Goal: Navigation & Orientation: Find specific page/section

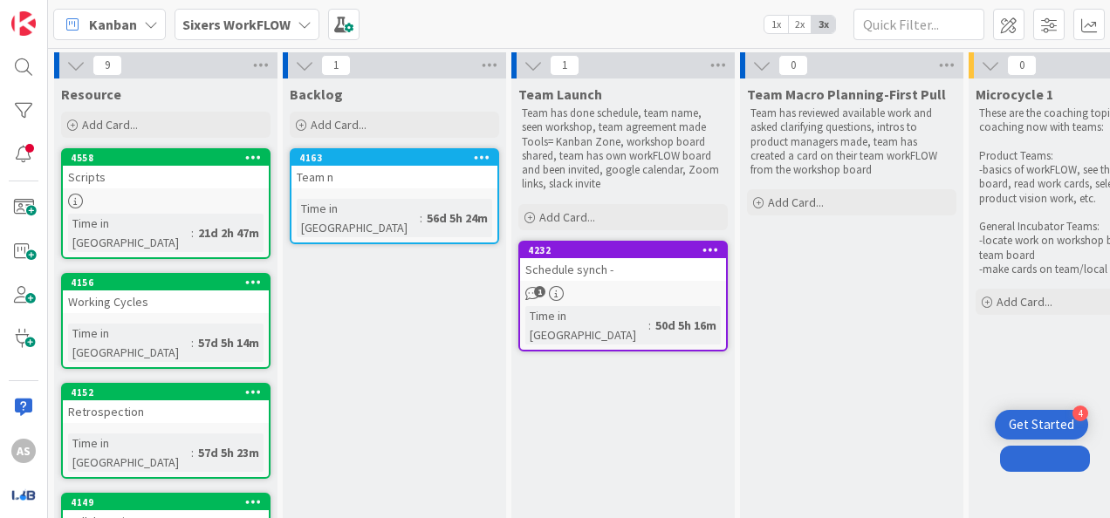
click at [236, 31] on b "Sixers WorkFLOW" at bounding box center [236, 24] width 108 height 17
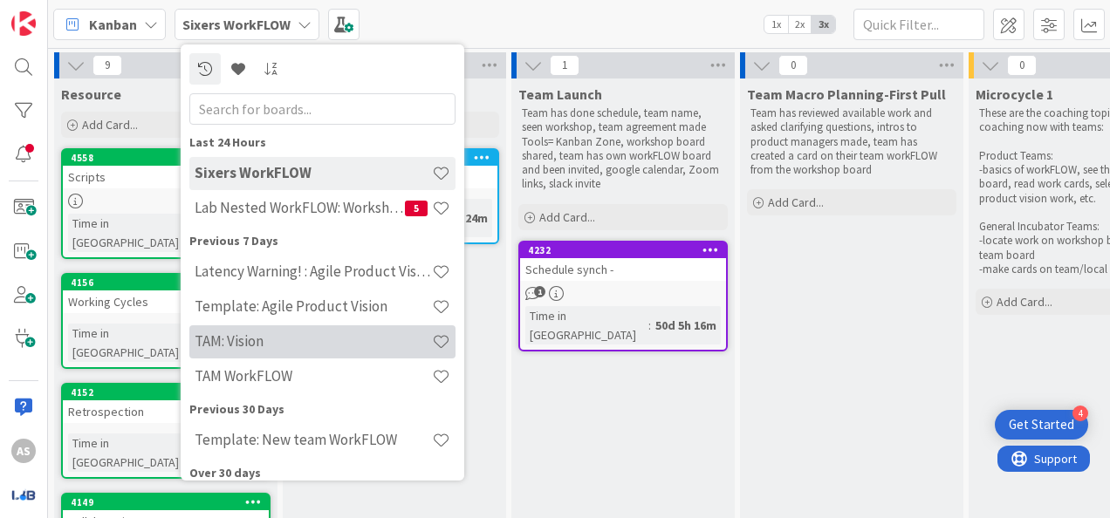
click at [343, 338] on h4 "TAM: Vision" at bounding box center [313, 340] width 237 height 17
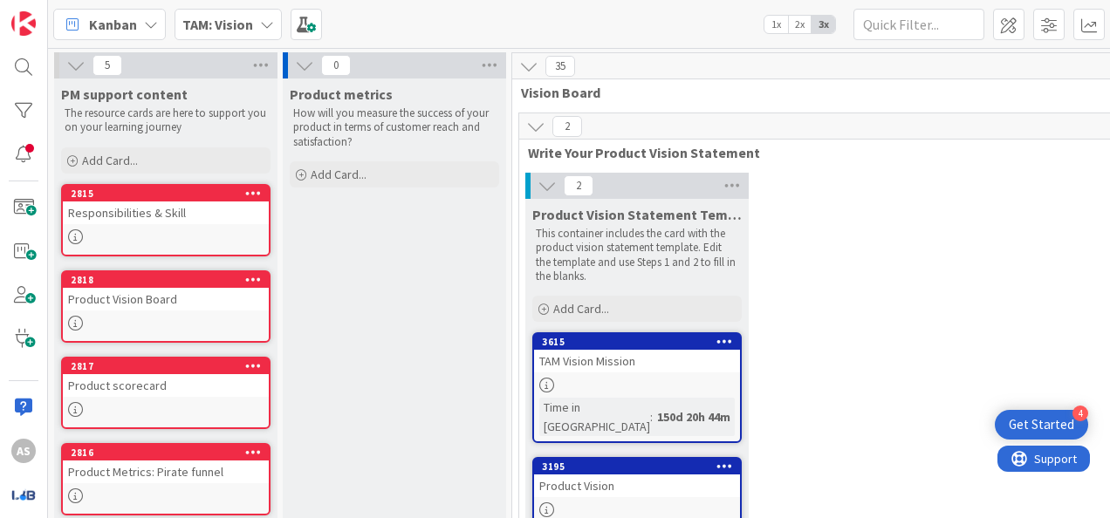
click at [223, 17] on b "TAM: Vision" at bounding box center [217, 24] width 71 height 17
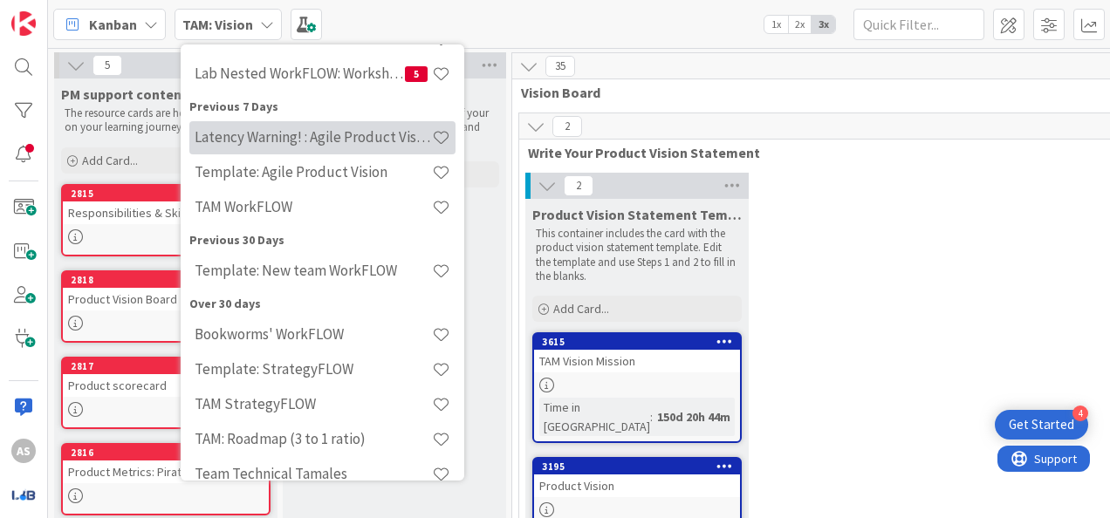
scroll to position [174, 0]
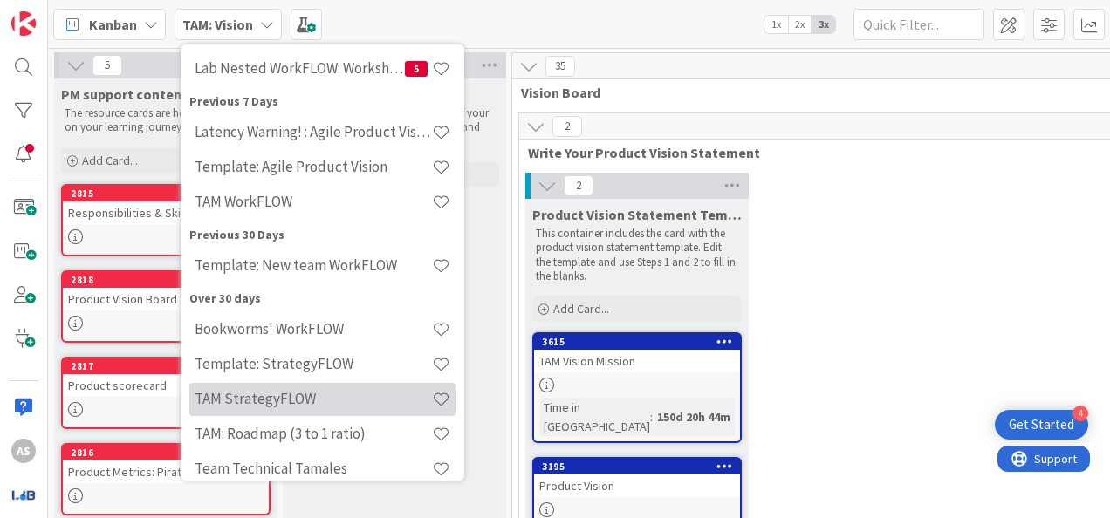
click at [345, 386] on div "TAM StrategyFLOW" at bounding box center [322, 399] width 266 height 33
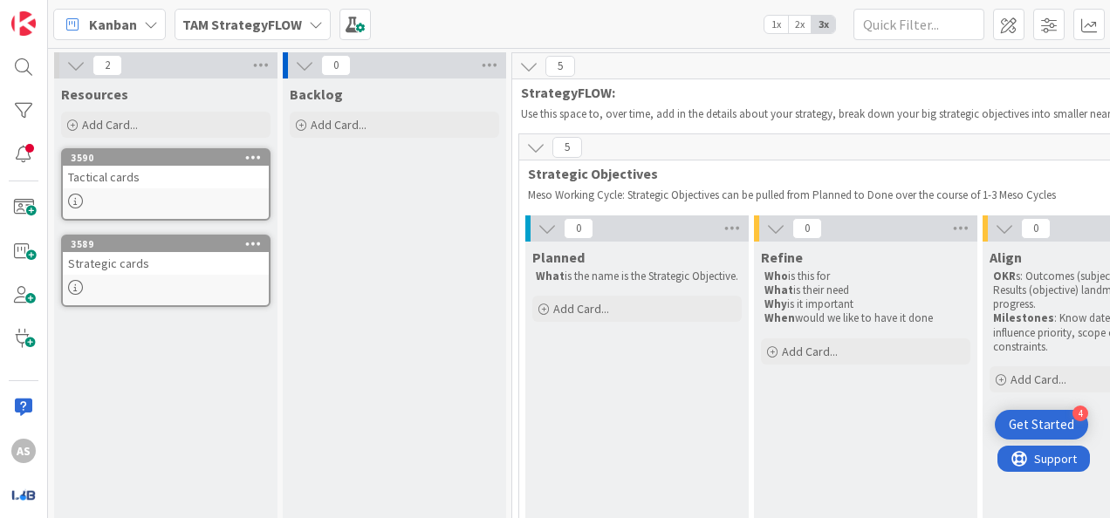
click at [279, 35] on div "TAM StrategyFLOW" at bounding box center [252, 24] width 156 height 31
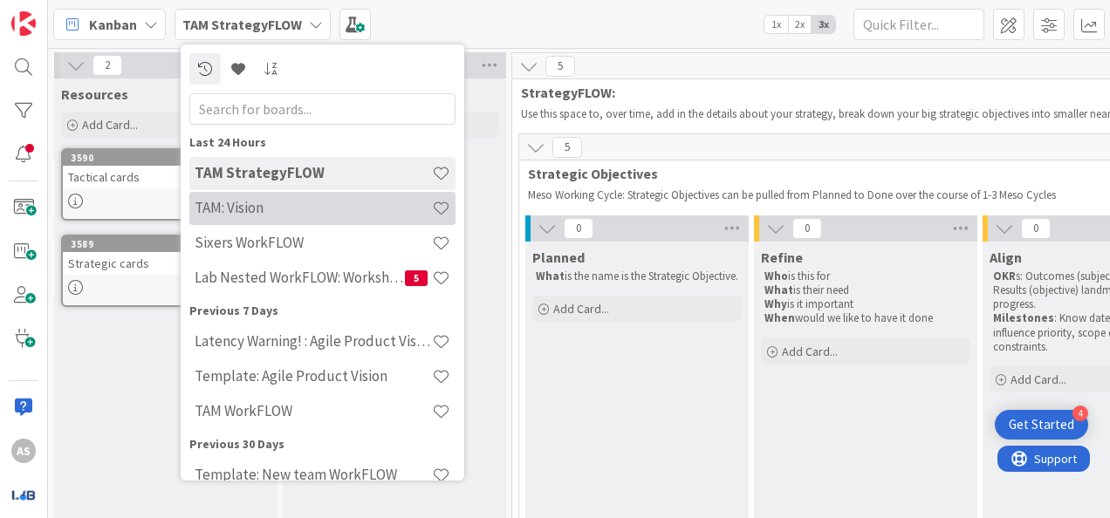
click at [333, 213] on h4 "TAM: Vision" at bounding box center [313, 207] width 237 height 17
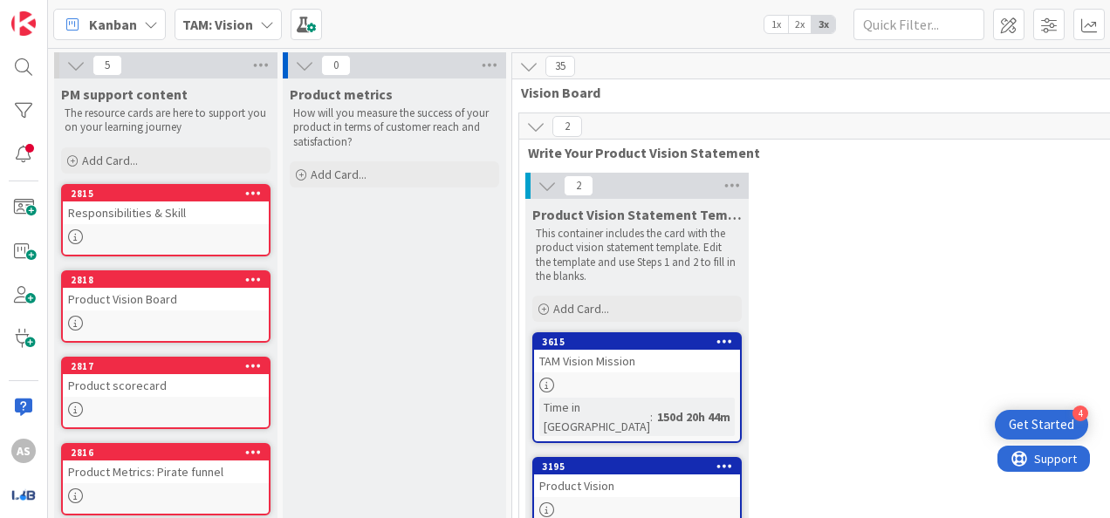
click at [235, 28] on b "TAM: Vision" at bounding box center [217, 24] width 71 height 17
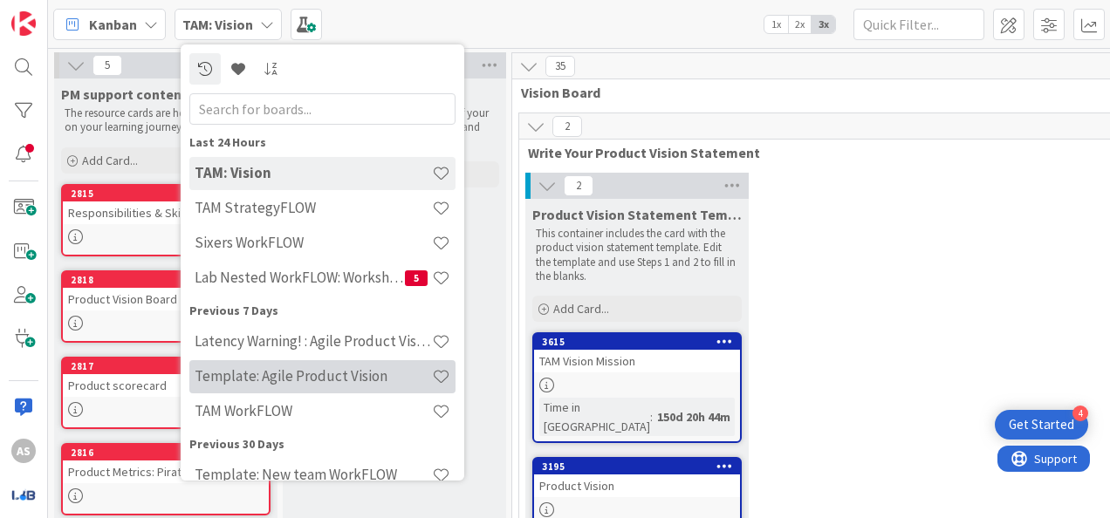
click at [359, 368] on h4 "Template: Agile Product Vision" at bounding box center [313, 375] width 237 height 17
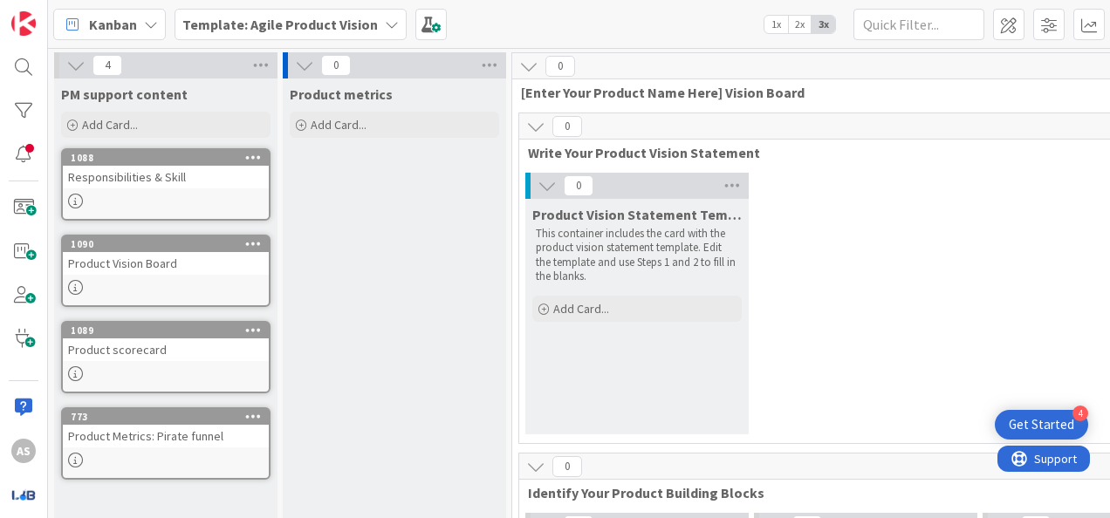
click at [296, 18] on b "Template: Agile Product Vision" at bounding box center [279, 24] width 195 height 17
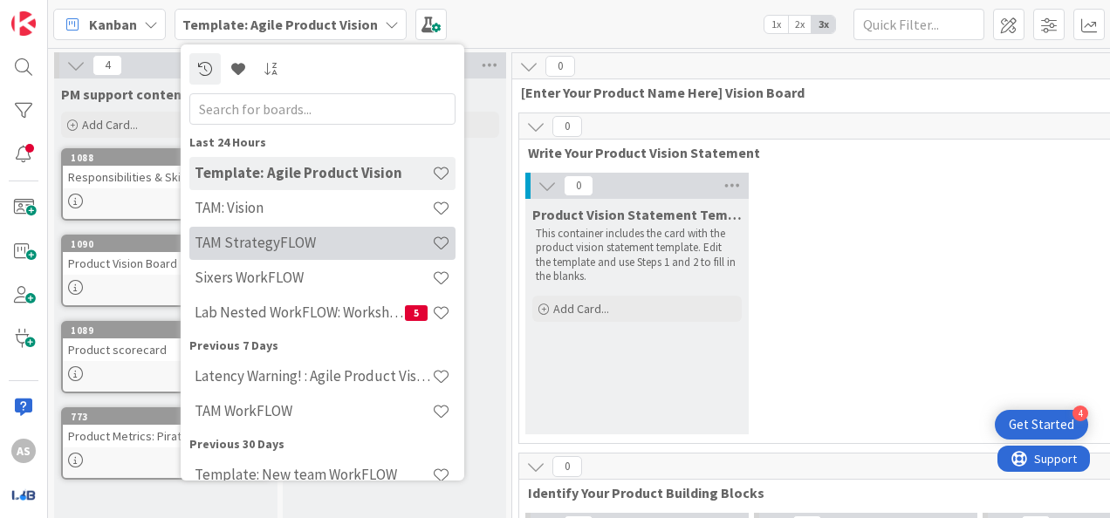
scroll to position [87, 0]
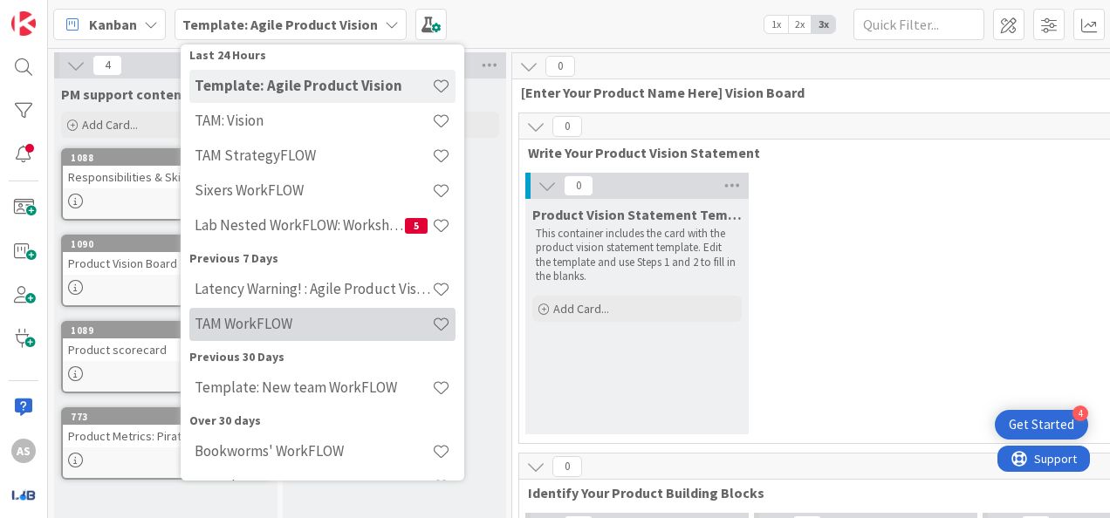
click at [355, 326] on h4 "TAM WorkFLOW" at bounding box center [313, 323] width 237 height 17
type input "4069"
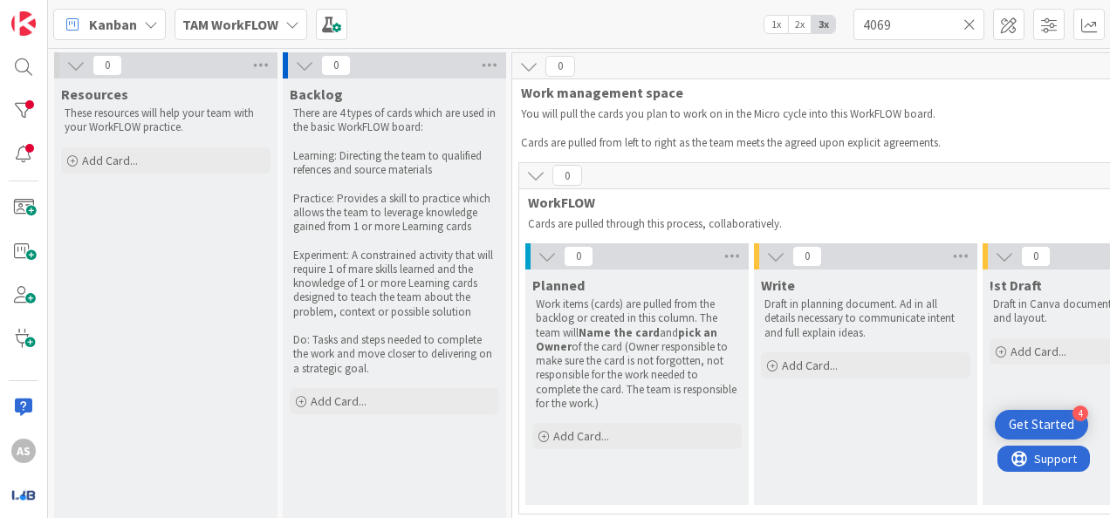
click at [236, 31] on b "TAM WorkFLOW" at bounding box center [230, 24] width 96 height 17
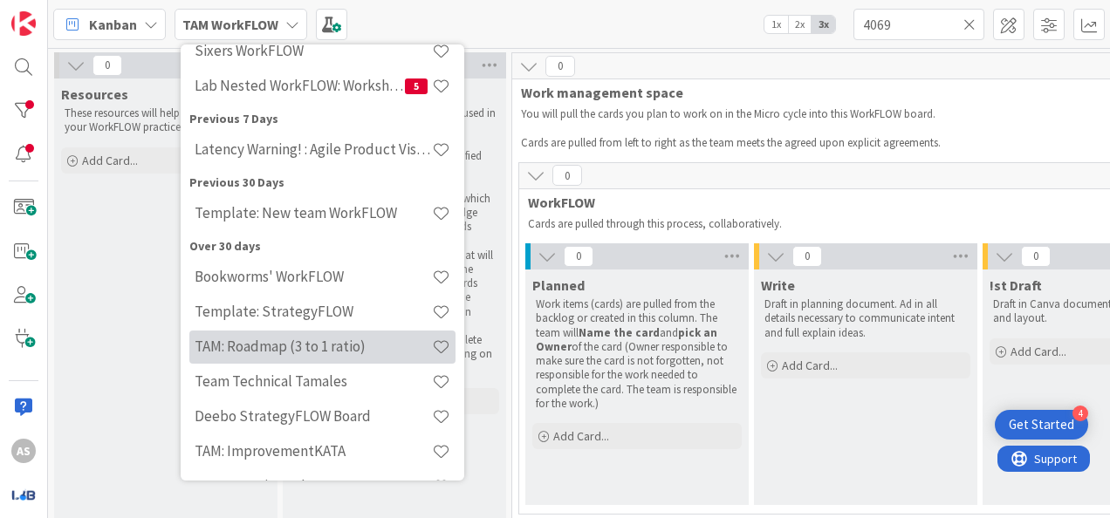
click at [372, 347] on h4 "TAM: Roadmap (3 to 1 ratio)" at bounding box center [313, 346] width 237 height 17
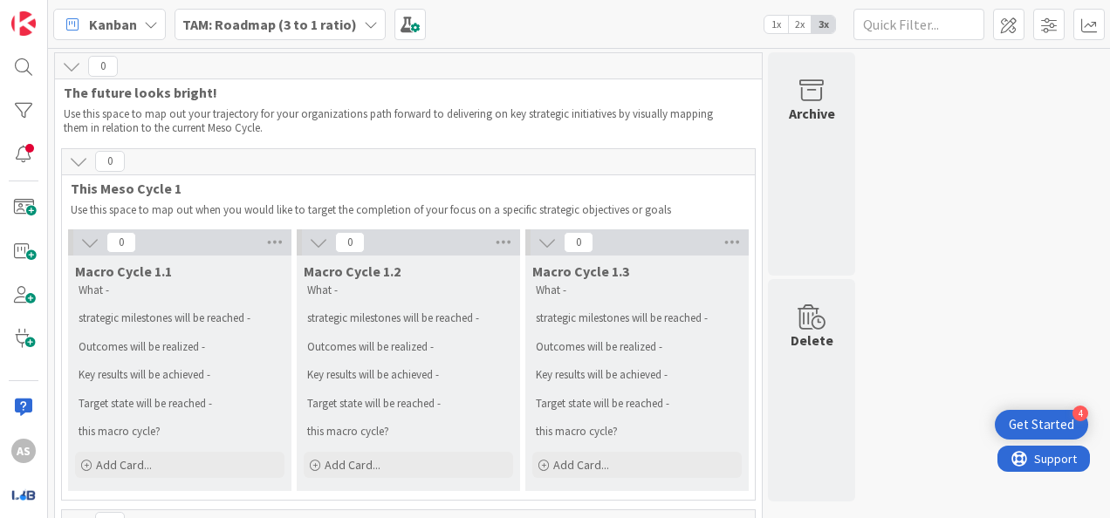
click at [233, 18] on b "TAM: Roadmap (3 to 1 ratio)" at bounding box center [269, 24] width 174 height 17
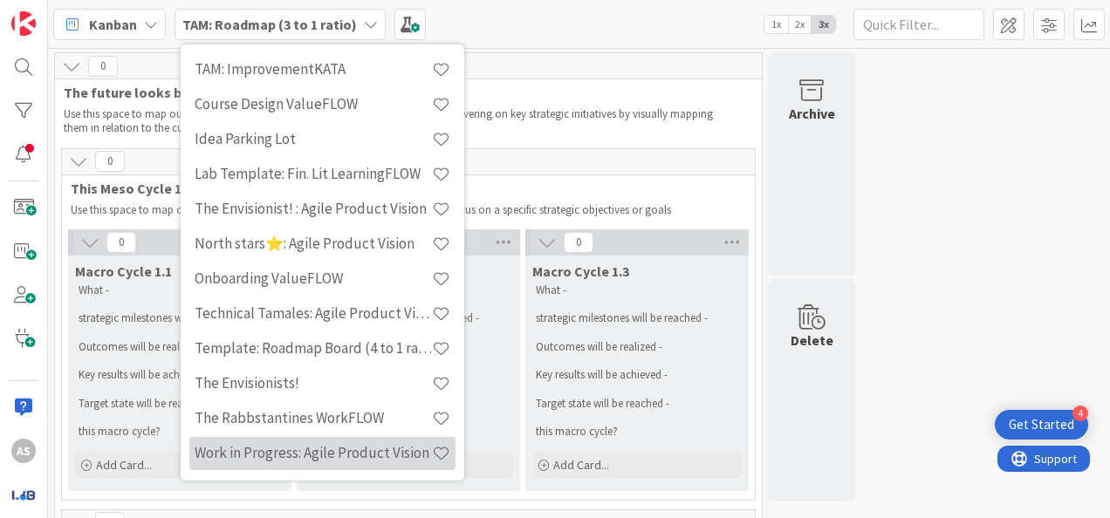
click at [366, 460] on h4 "Work in Progress: Agile Product Vision" at bounding box center [313, 452] width 237 height 17
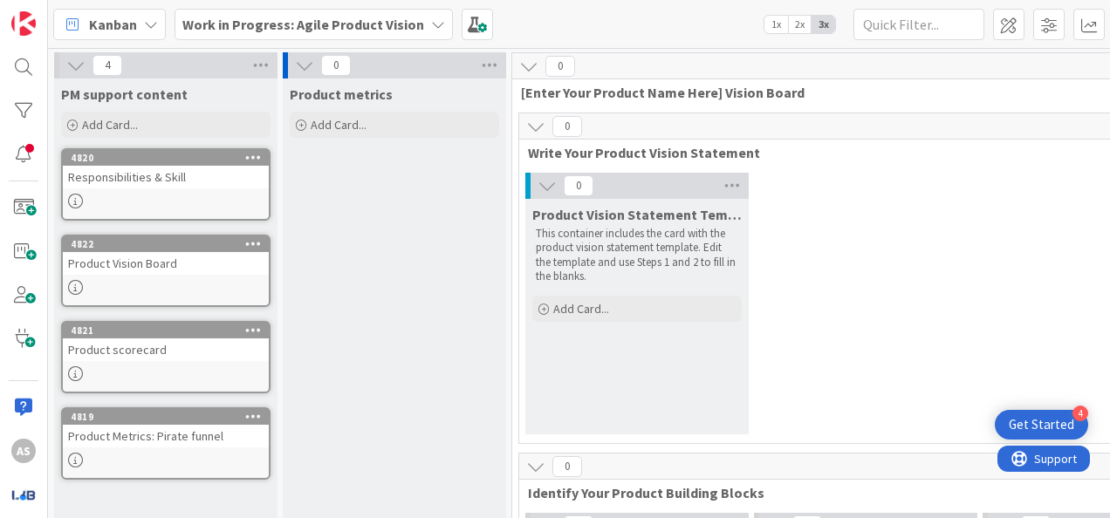
click at [316, 26] on b "Work in Progress: Agile Product Vision" at bounding box center [303, 24] width 242 height 17
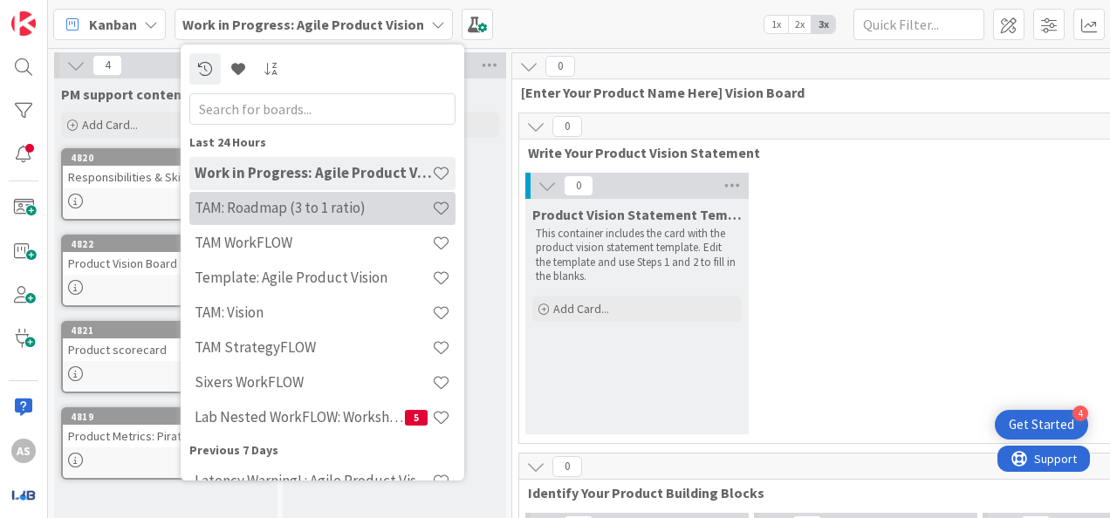
click at [358, 214] on h4 "TAM: Roadmap (3 to 1 ratio)" at bounding box center [313, 207] width 237 height 17
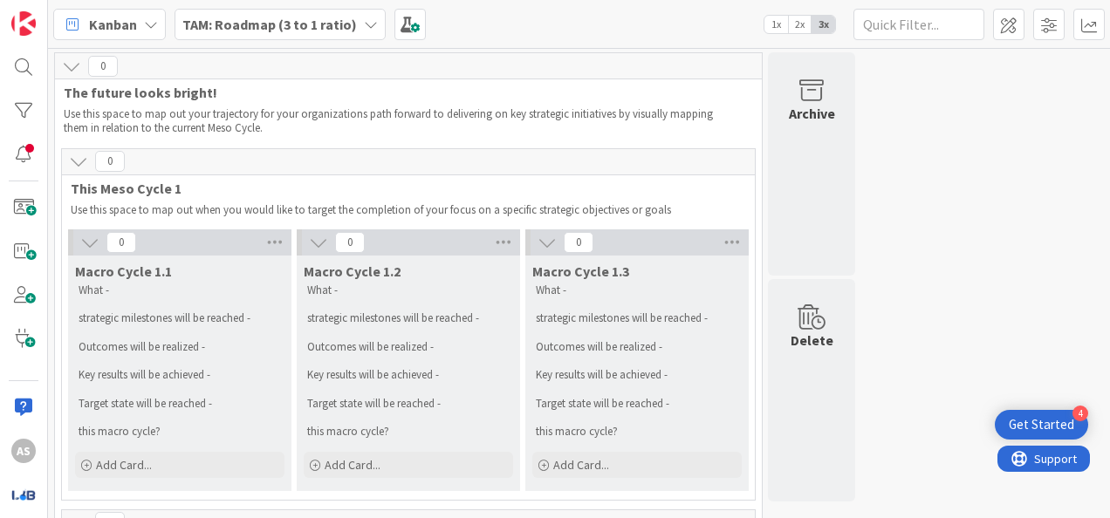
click at [293, 27] on b "TAM: Roadmap (3 to 1 ratio)" at bounding box center [269, 24] width 174 height 17
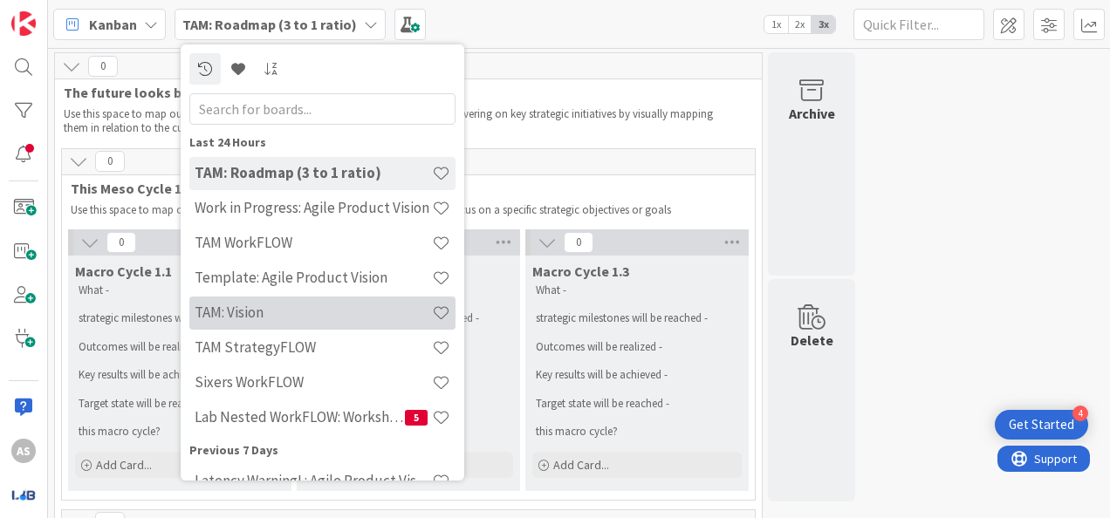
click at [347, 311] on h4 "TAM: Vision" at bounding box center [313, 312] width 237 height 17
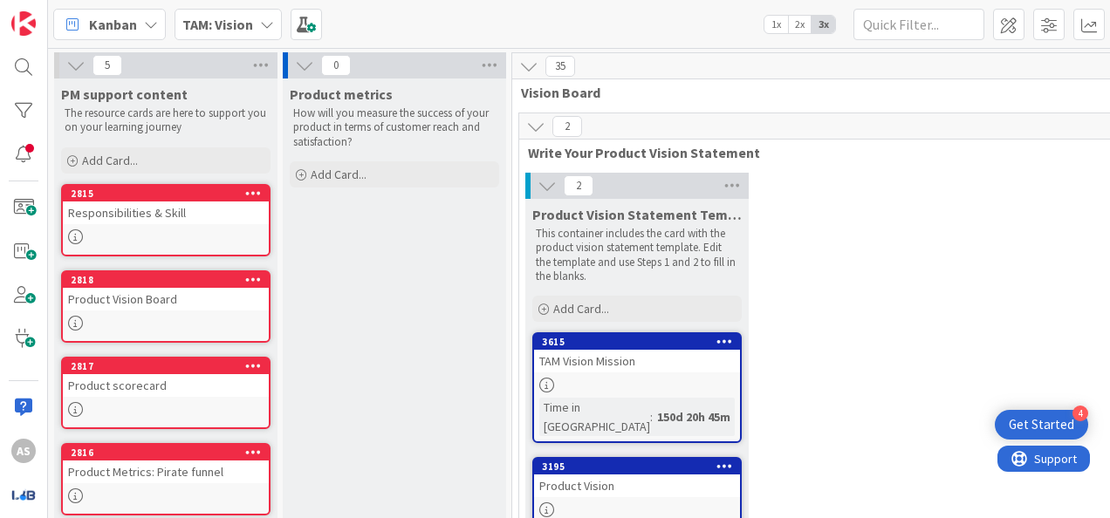
click at [208, 33] on span "TAM: Vision" at bounding box center [217, 24] width 71 height 21
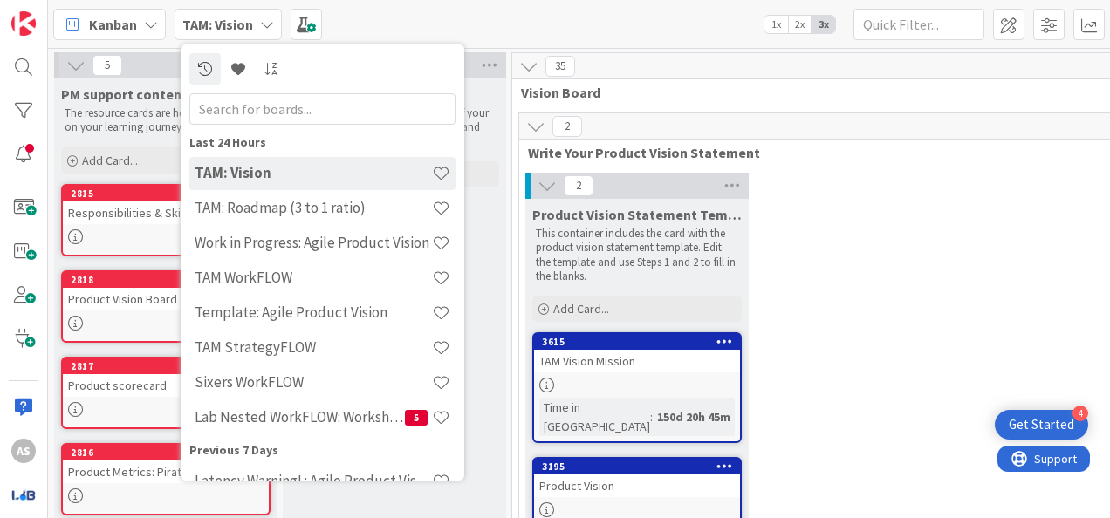
click at [653, 39] on div "Kanban TAM: Vision Last 24 Hours TAM: Vision TAM: Roadmap (3 to 1 ratio) Work i…" at bounding box center [579, 24] width 1062 height 48
